Goal: Information Seeking & Learning: Learn about a topic

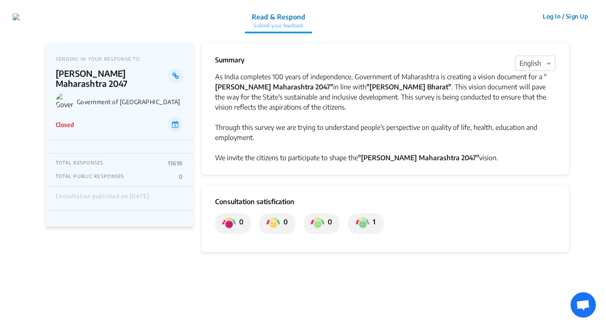
click at [100, 119] on div "Closed" at bounding box center [119, 124] width 127 height 15
click at [133, 98] on p "Government of [GEOGRAPHIC_DATA]" at bounding box center [130, 101] width 106 height 7
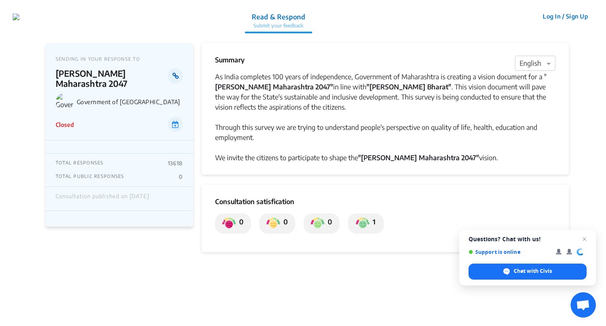
click at [168, 76] on link at bounding box center [175, 75] width 15 height 15
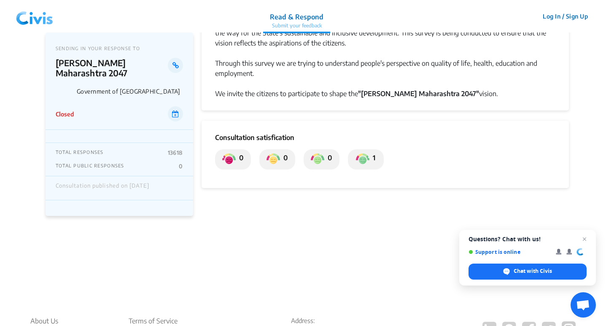
scroll to position [127, 0]
